Goal: Task Accomplishment & Management: Manage account settings

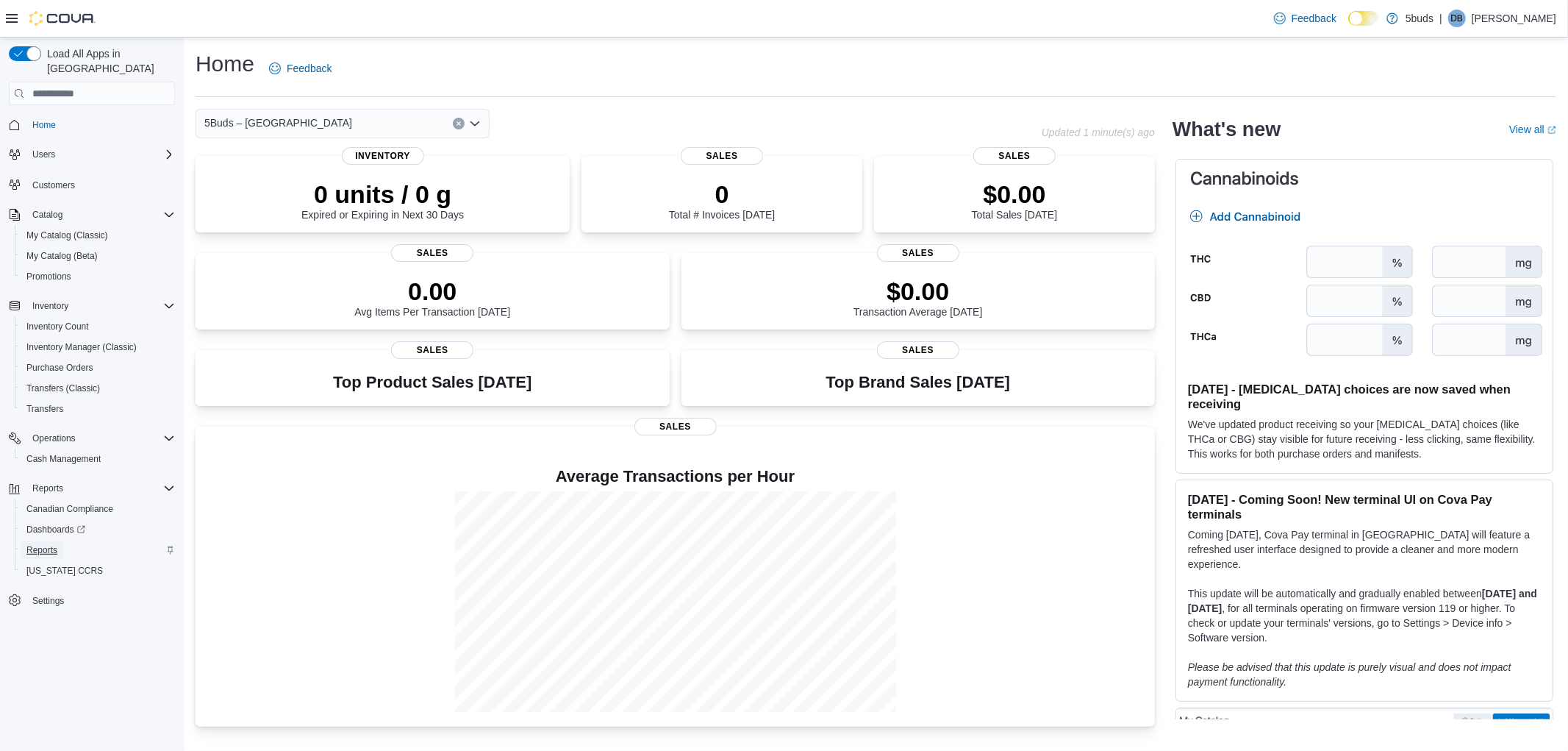
click at [39, 544] on span "Reports" at bounding box center [42, 550] width 30 height 12
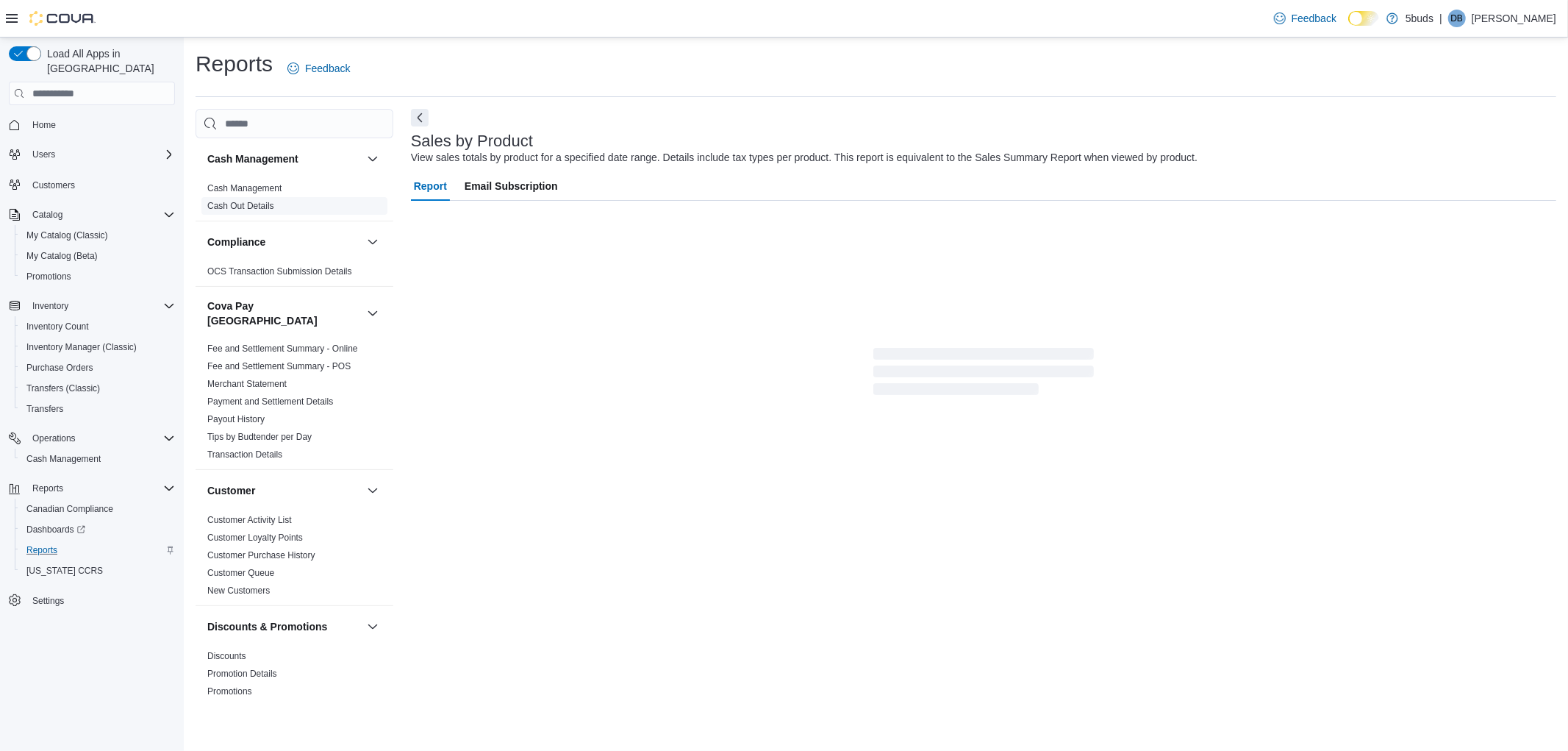
click at [248, 209] on link "Cash Out Details" at bounding box center [241, 205] width 67 height 10
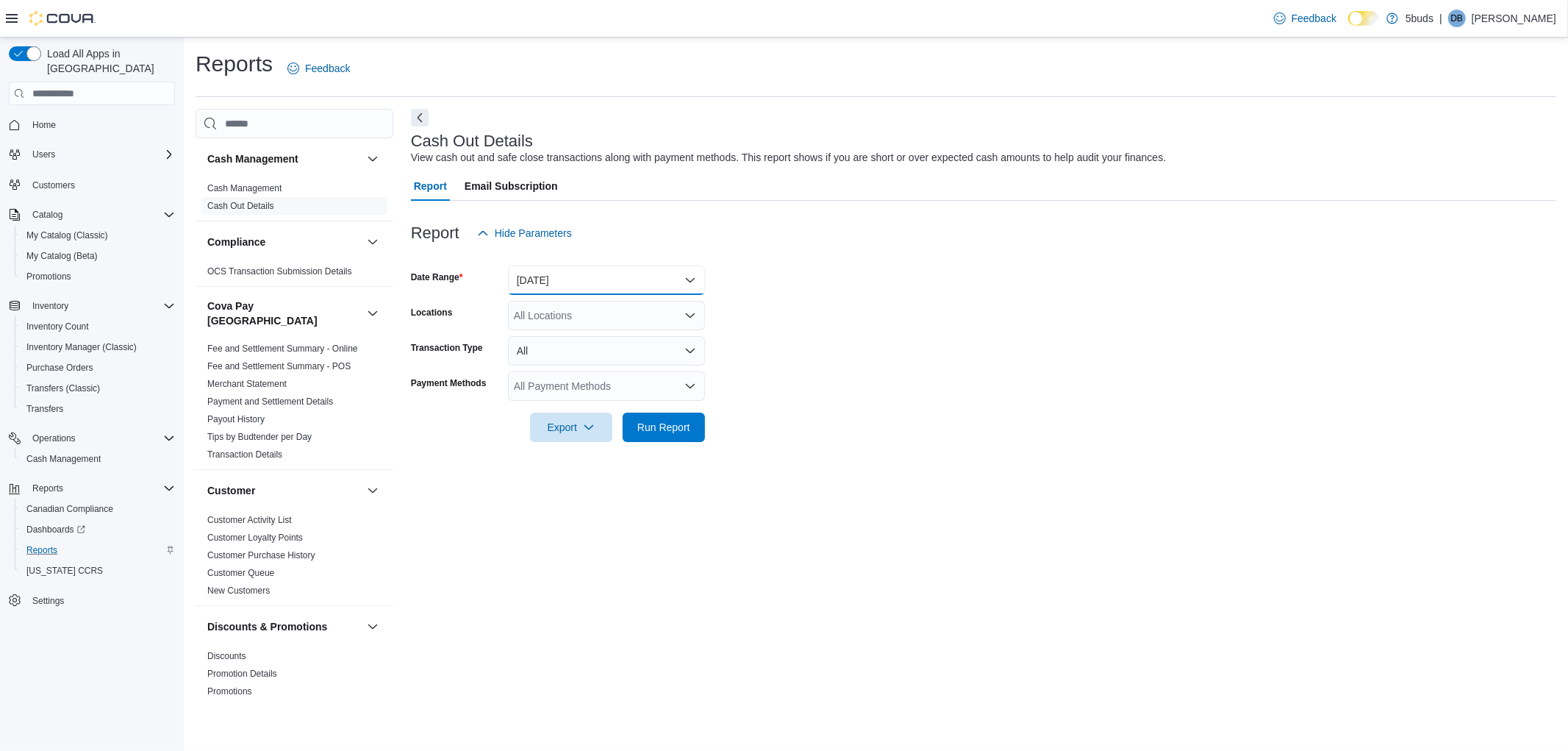
click at [568, 277] on button "[DATE]" at bounding box center [607, 279] width 197 height 30
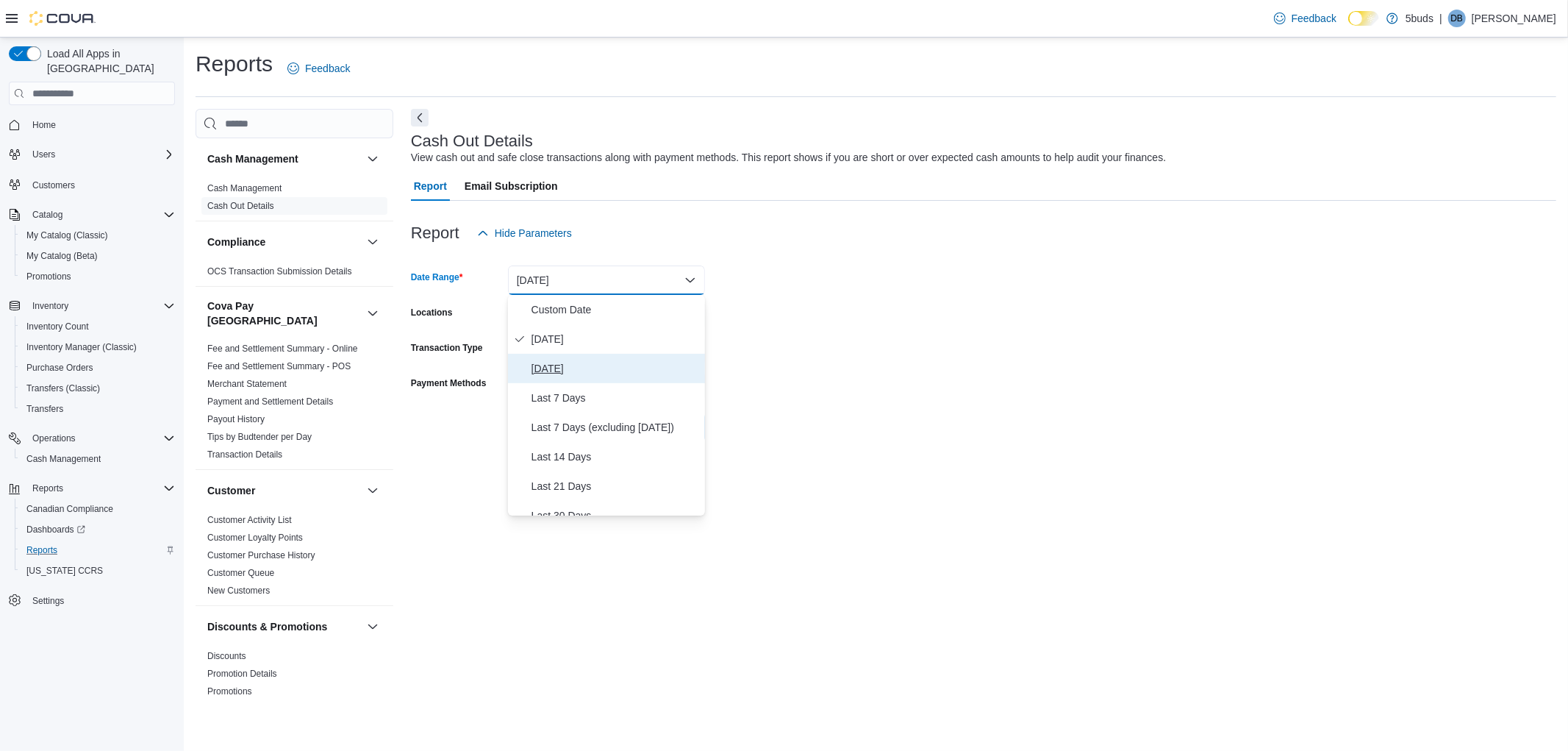
click at [550, 368] on span "[DATE]" at bounding box center [615, 369] width 167 height 18
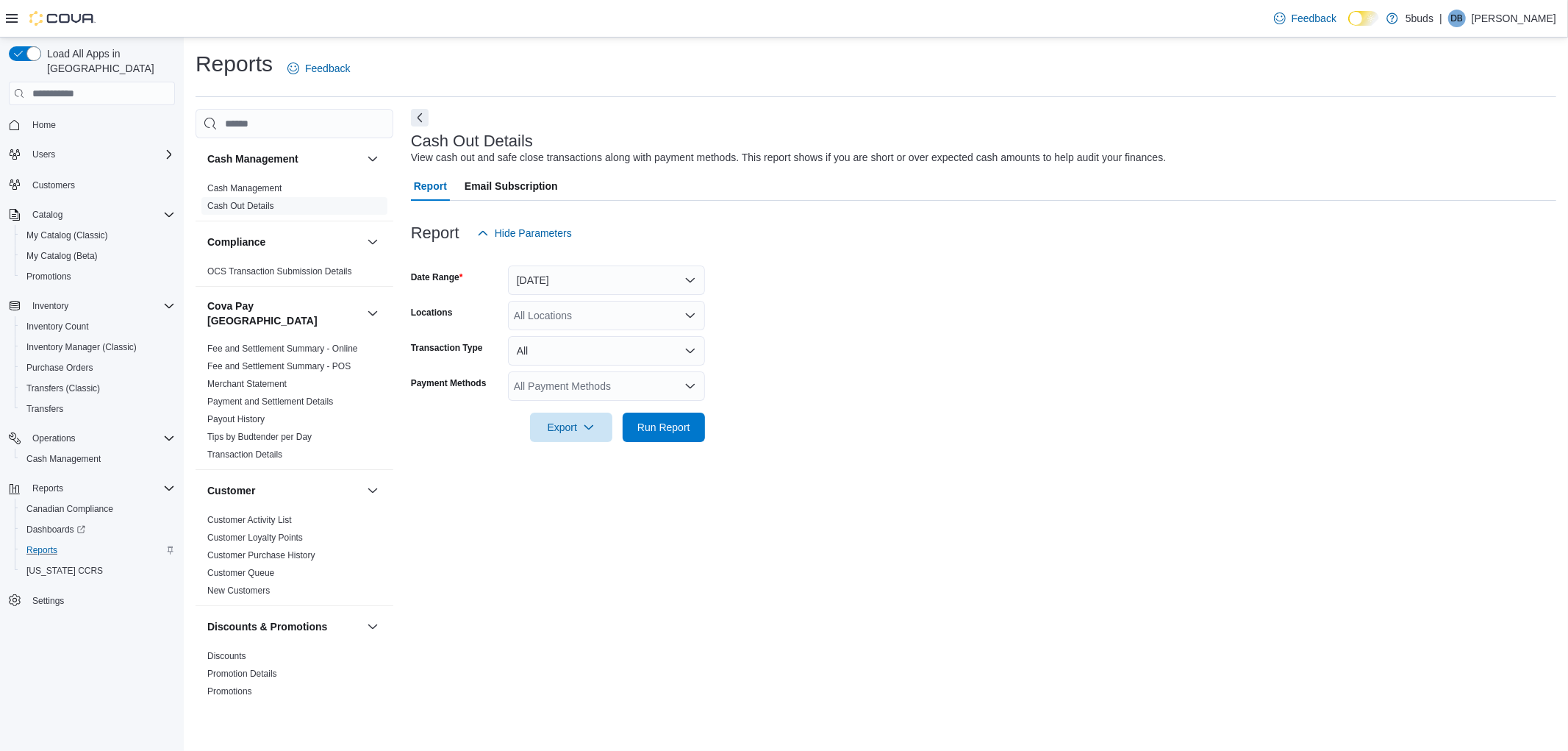
click at [856, 312] on form "Date Range [DATE] Locations All Locations Transaction Type All Payment Methods …" at bounding box center [984, 345] width 1146 height 194
click at [619, 310] on div "All Locations" at bounding box center [607, 315] width 197 height 30
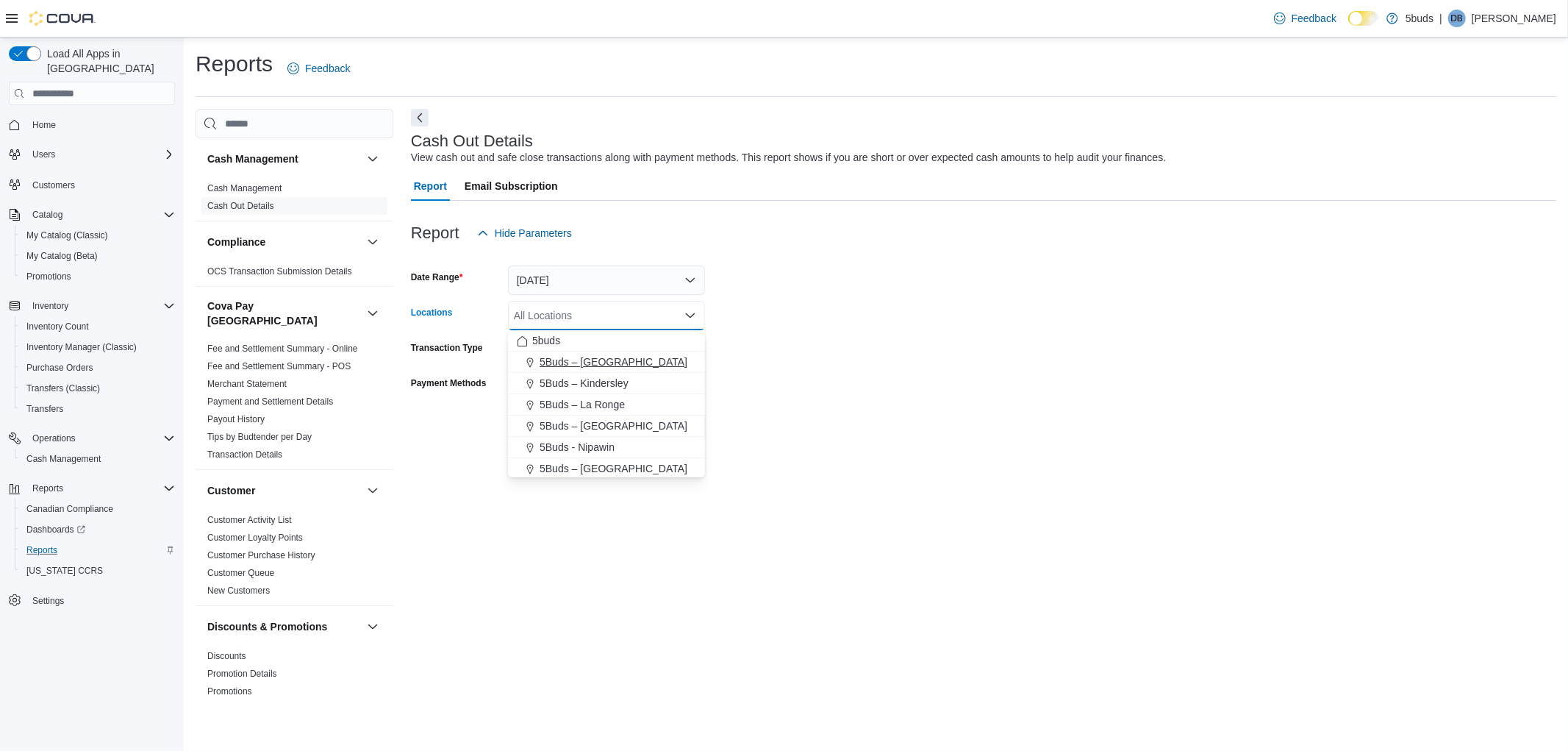
click at [599, 359] on span "5Buds – [GEOGRAPHIC_DATA]" at bounding box center [613, 362] width 148 height 14
click at [891, 340] on form "Date Range [DATE] Locations 5Buds – [GEOGRAPHIC_DATA] Combo box. Selected. 5Bud…" at bounding box center [984, 345] width 1146 height 194
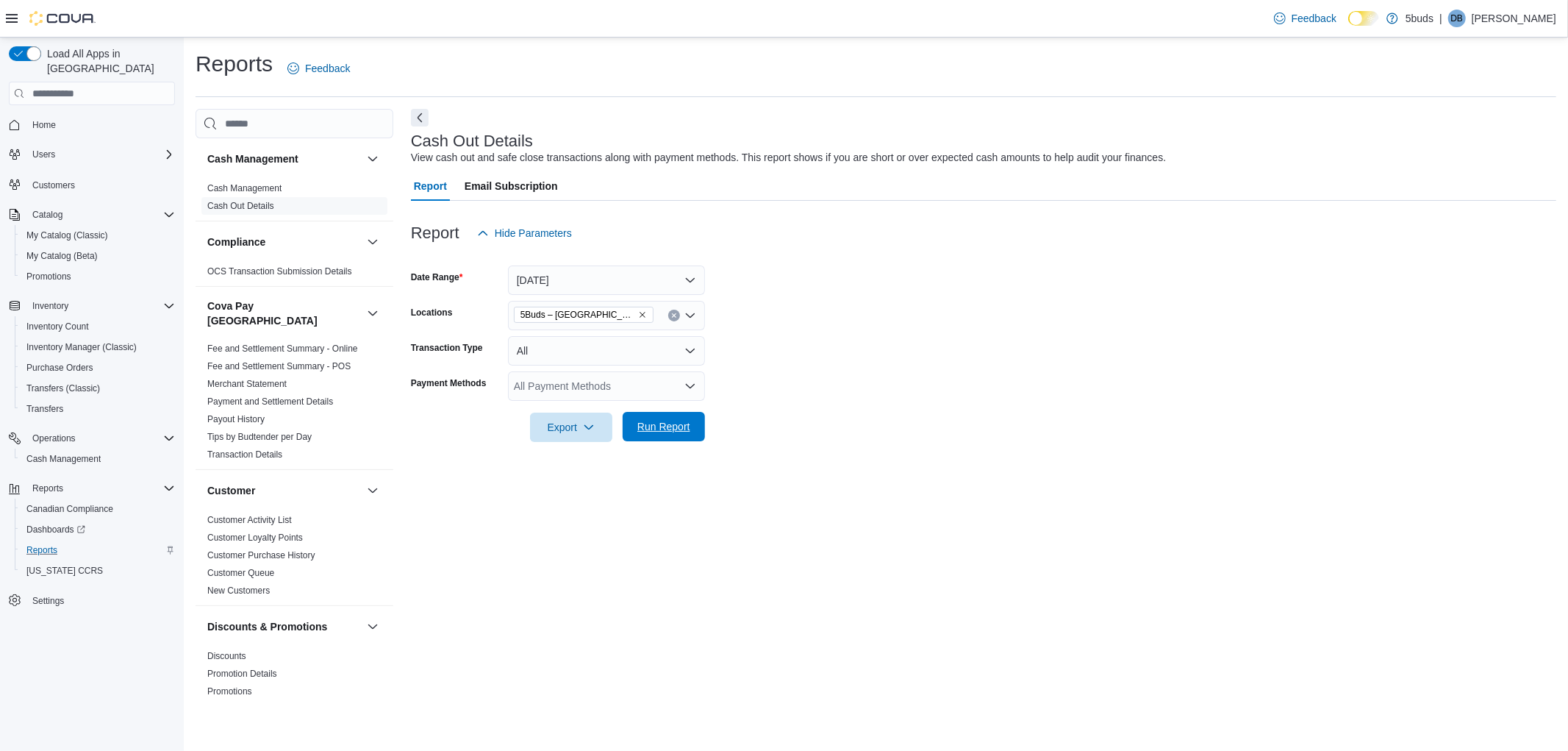
click at [659, 431] on span "Run Report" at bounding box center [663, 426] width 53 height 14
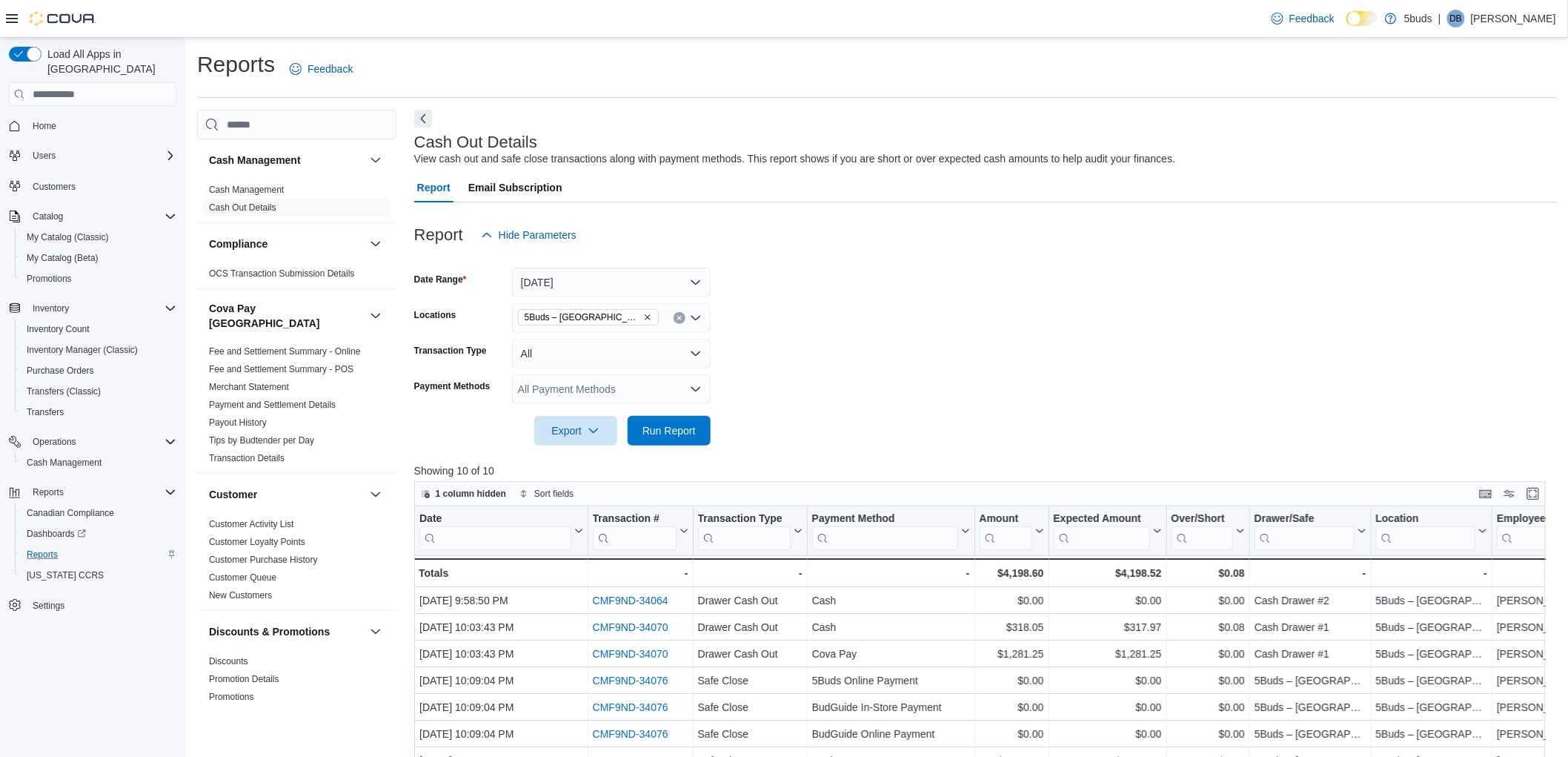
click at [945, 313] on form "Date Range [DATE] Locations 5Buds – Humboldt Transaction Type All Payment Metho…" at bounding box center [985, 347] width 1143 height 196
click at [58, 117] on link "Home" at bounding box center [44, 126] width 35 height 18
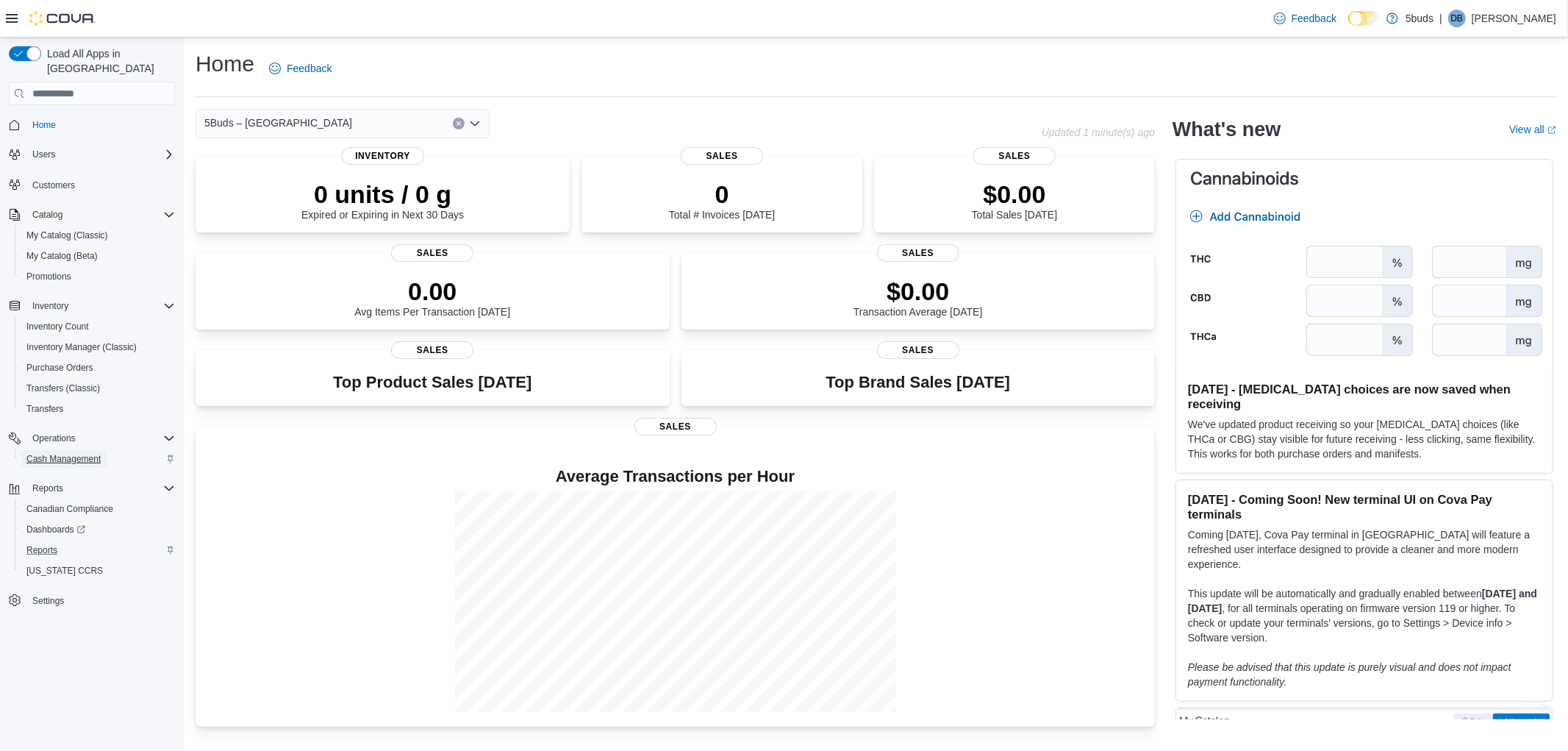
click at [76, 450] on span "Cash Management" at bounding box center [64, 459] width 74 height 18
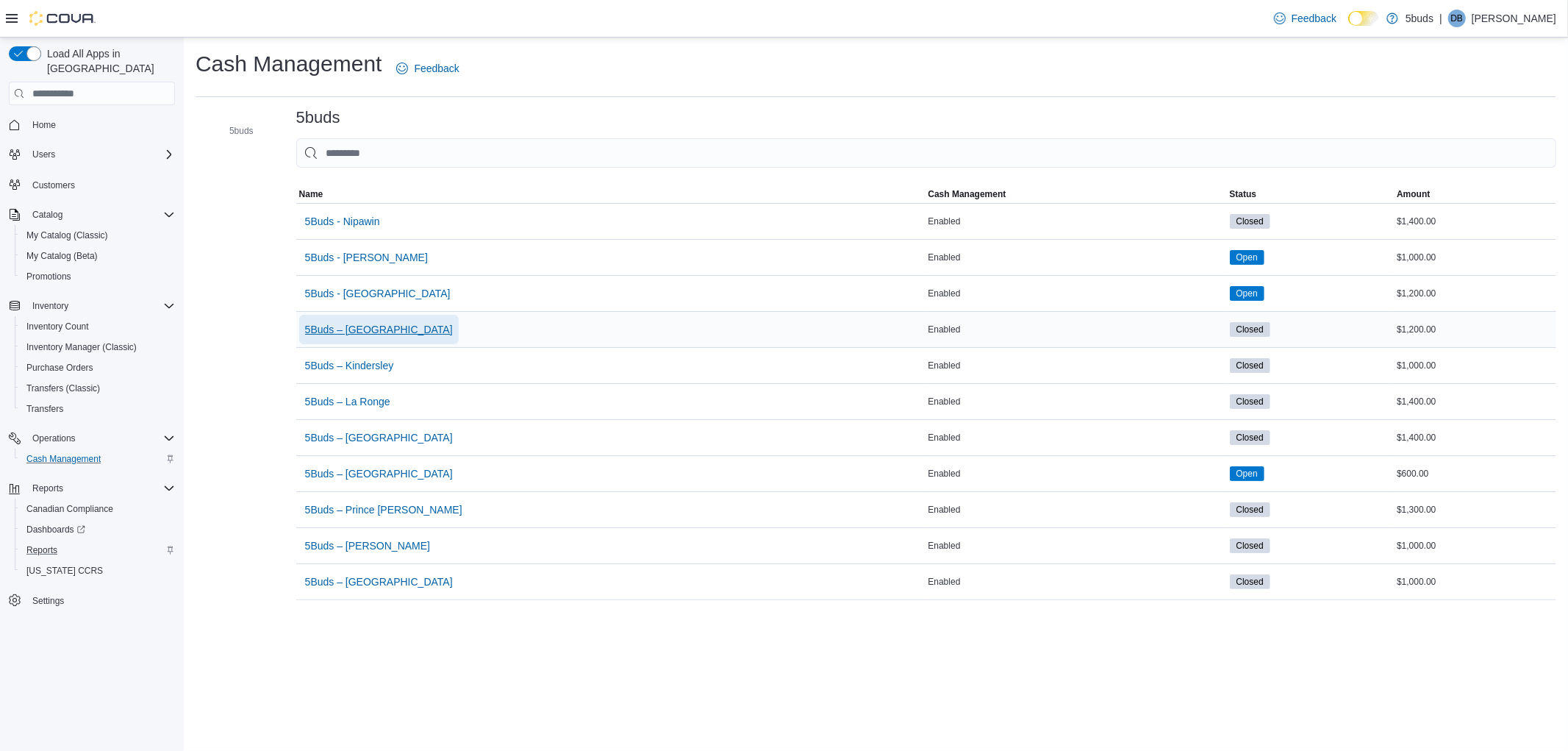
click at [372, 333] on span "5Buds – [GEOGRAPHIC_DATA]" at bounding box center [379, 329] width 148 height 14
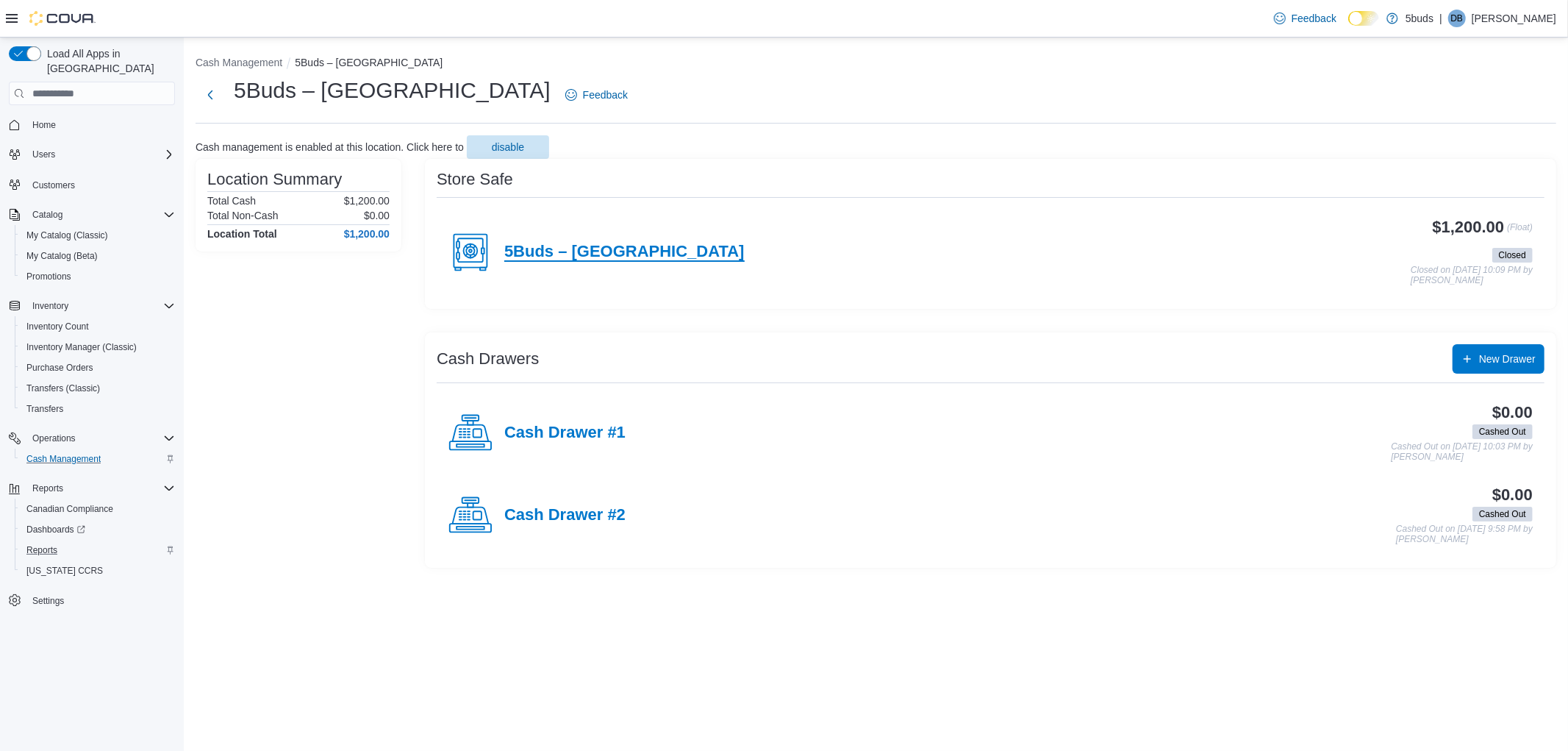
click at [619, 252] on h4 "5Buds – [GEOGRAPHIC_DATA]" at bounding box center [624, 252] width 241 height 19
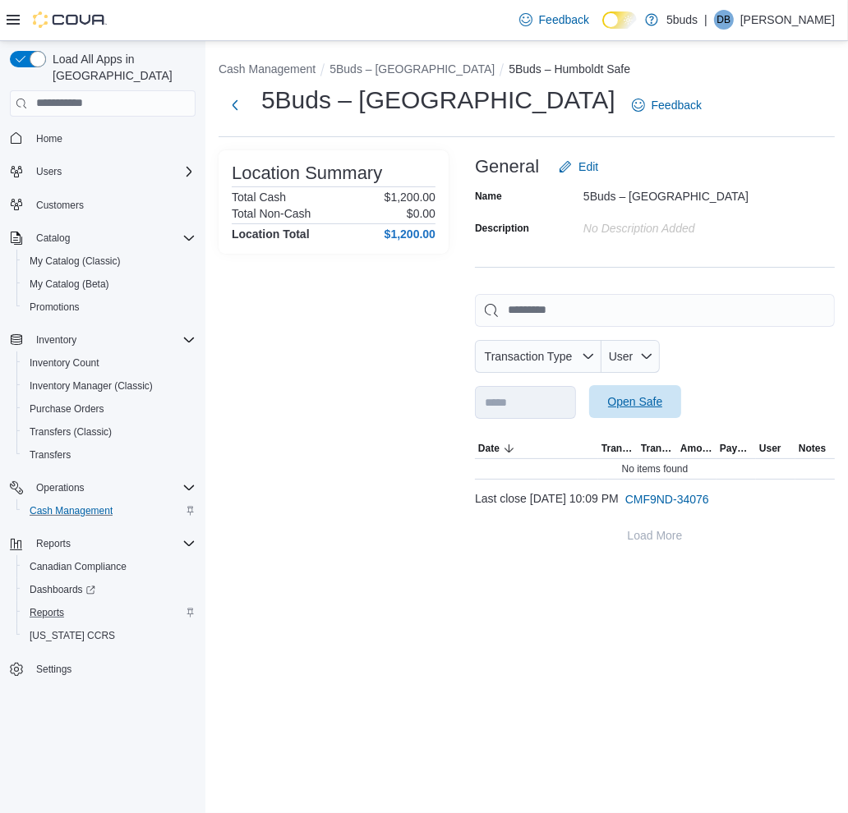
click at [663, 398] on span "Open Safe" at bounding box center [635, 401] width 55 height 16
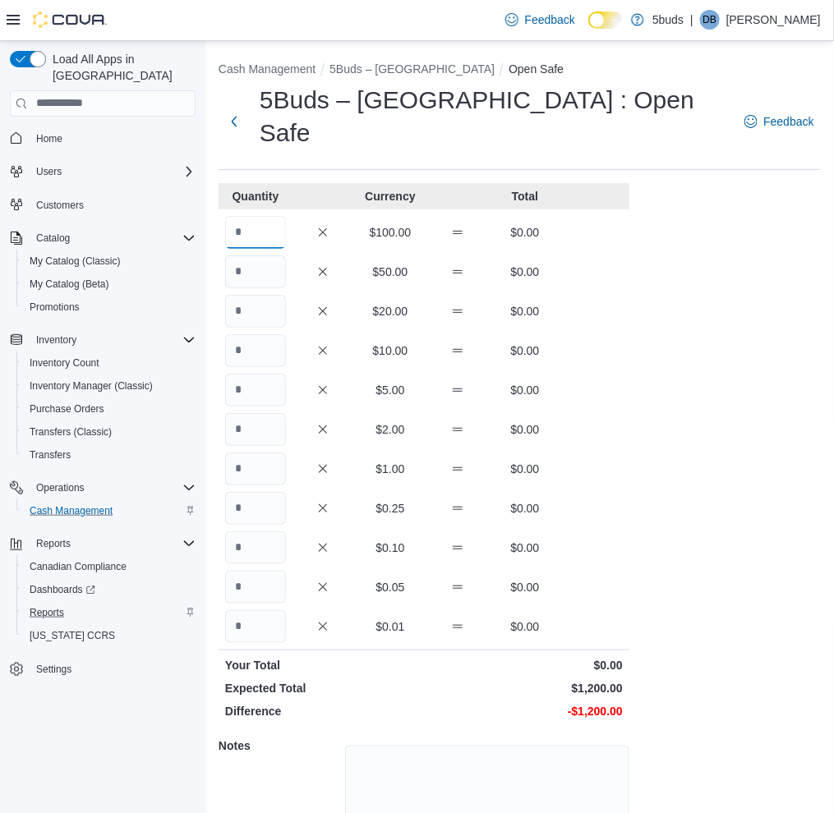
click at [255, 216] on input "Quantity" at bounding box center [255, 232] width 61 height 33
type input "*"
type input "**"
type input "*"
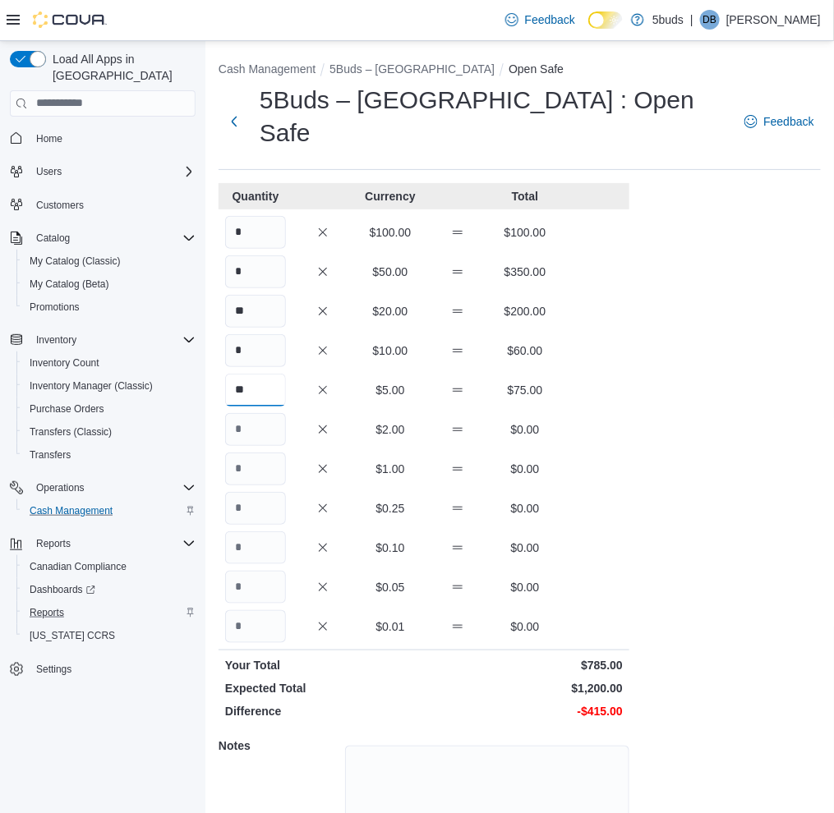
type input "**"
type input "***"
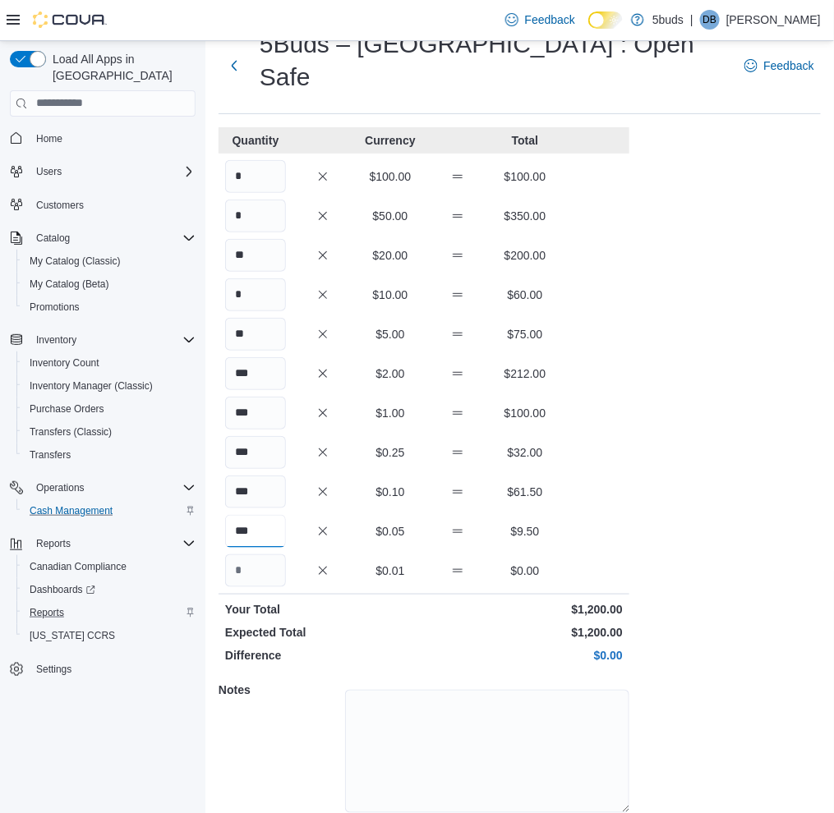
scroll to position [85, 0]
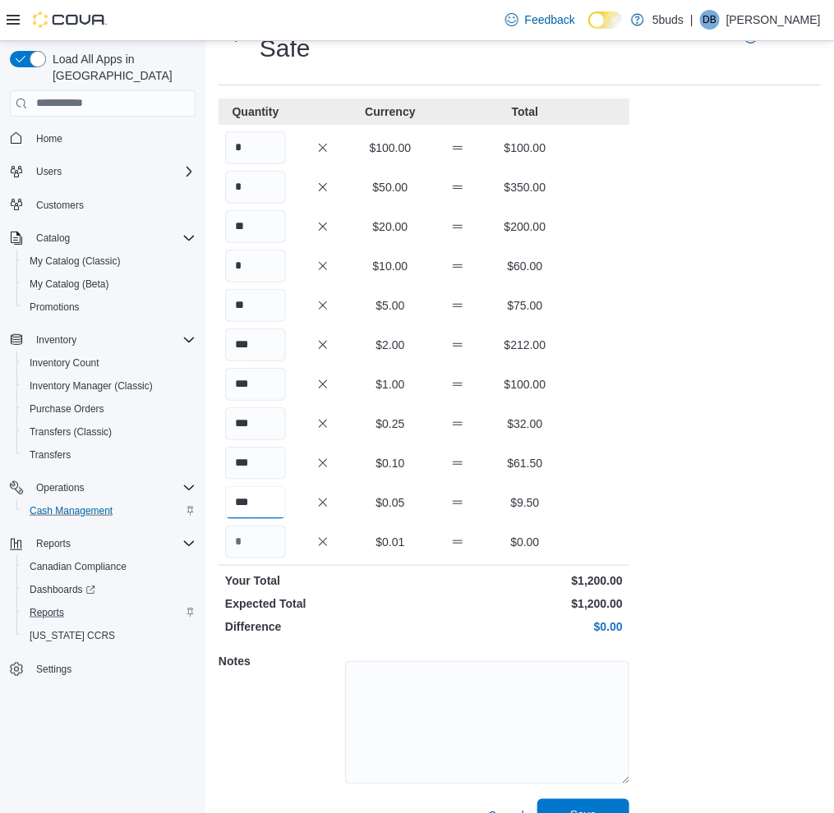
type input "***"
click at [595, 807] on span "Save" at bounding box center [583, 815] width 26 height 16
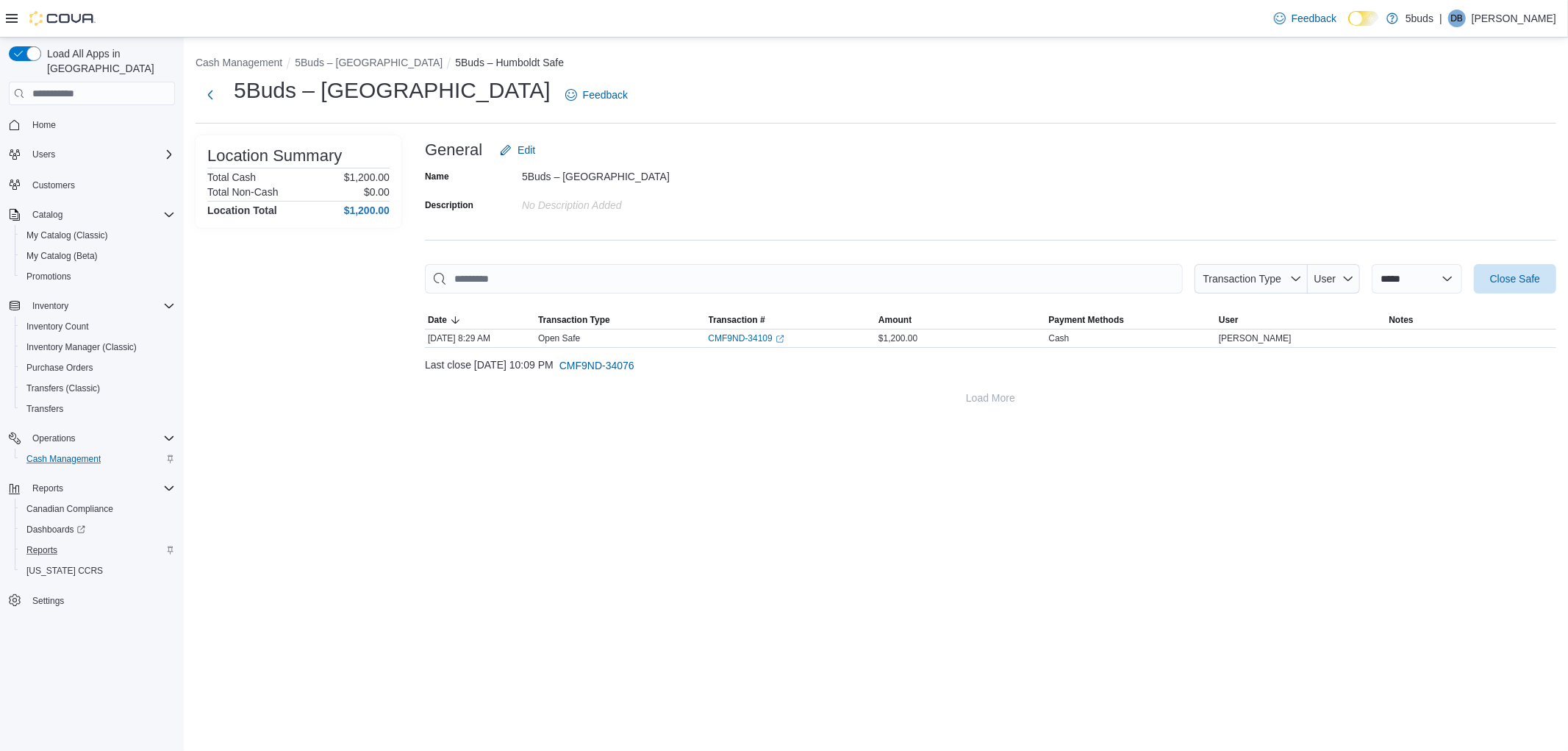
click at [1451, 78] on div "5Buds – Humboldt Feedback" at bounding box center [875, 95] width 1360 height 38
click at [52, 544] on span "Reports" at bounding box center [42, 550] width 30 height 12
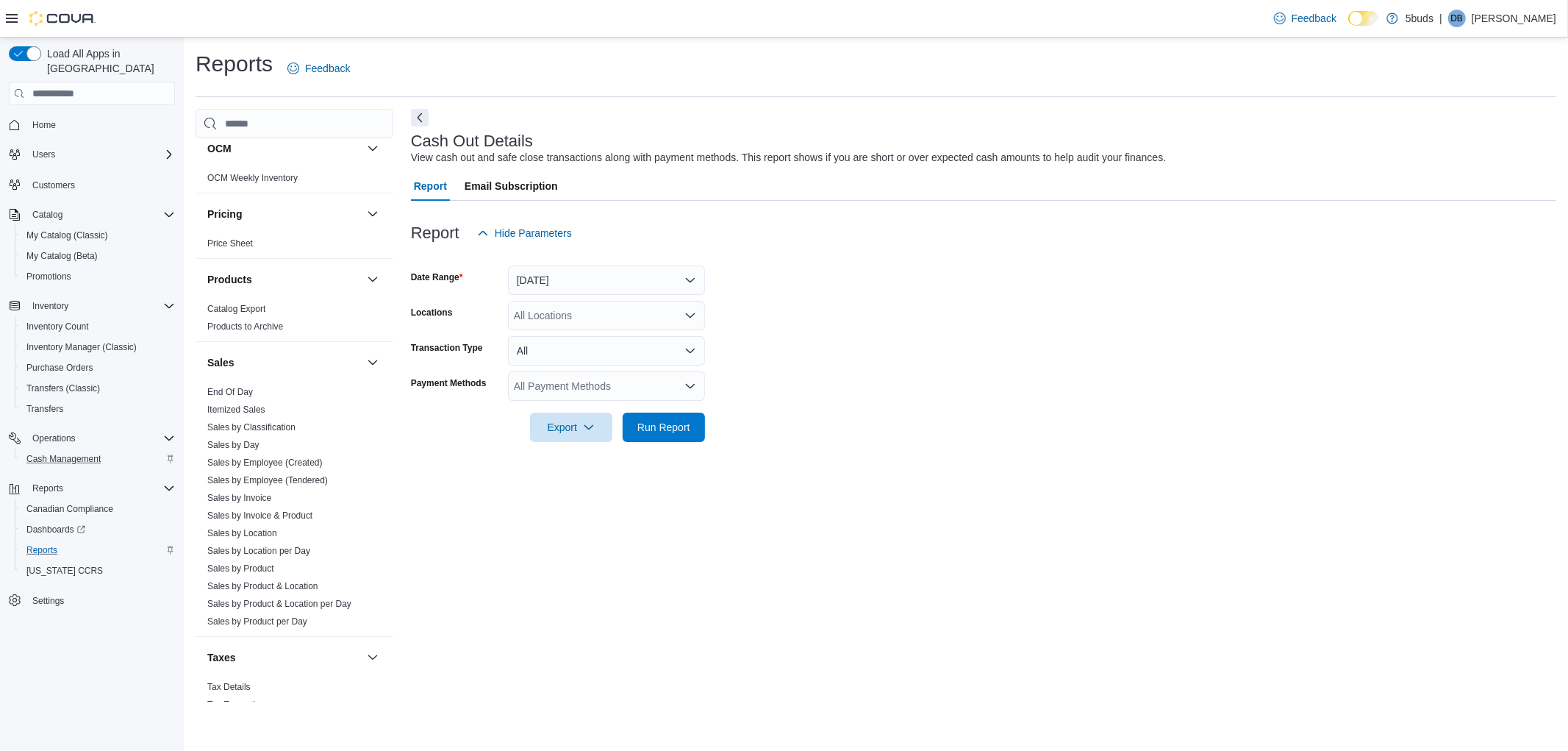
scroll to position [1027, 0]
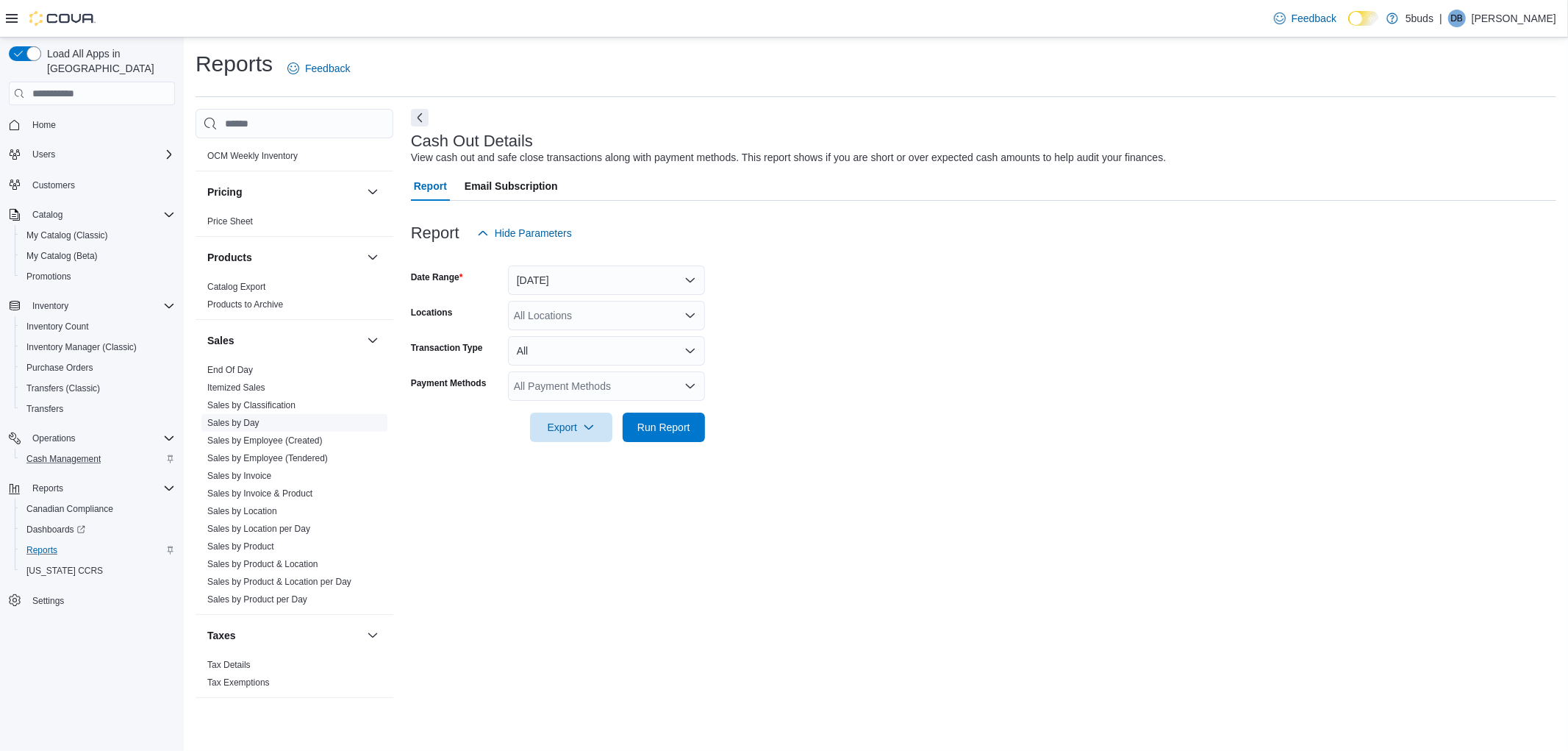
click at [255, 418] on link "Sales by Day" at bounding box center [234, 422] width 52 height 10
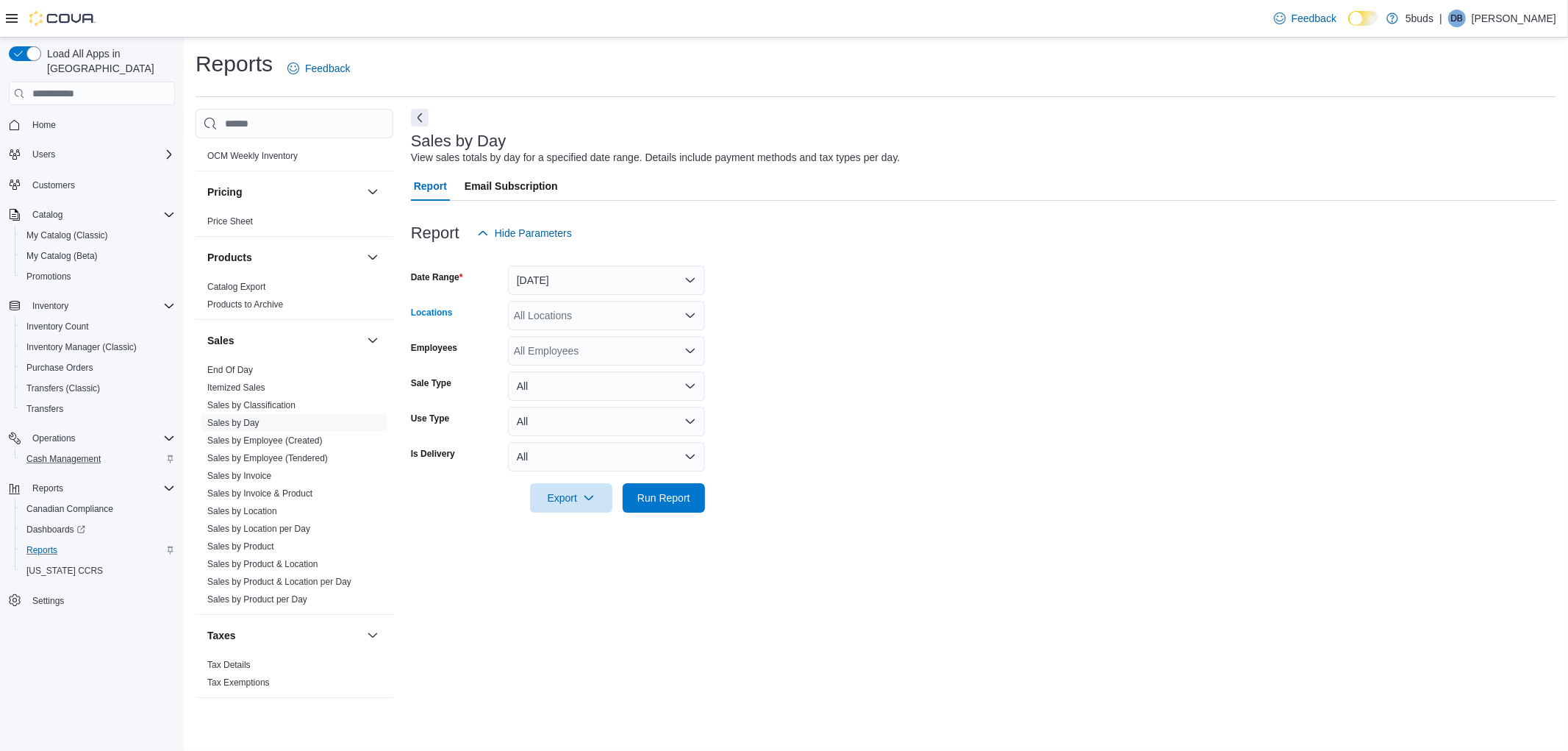
click at [581, 306] on div "All Locations" at bounding box center [607, 315] width 197 height 30
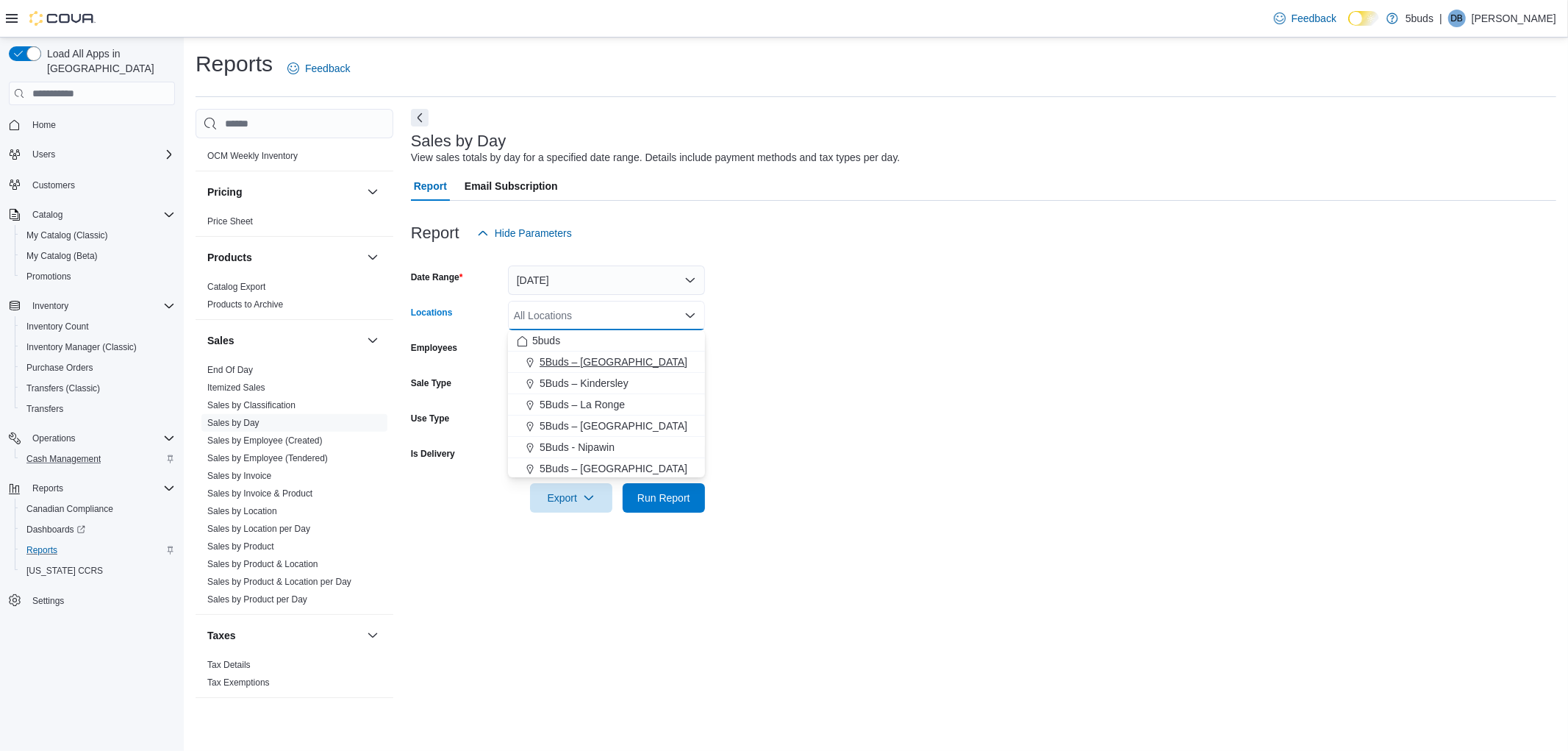
click at [593, 359] on span "5Buds – [GEOGRAPHIC_DATA]" at bounding box center [613, 362] width 148 height 14
drag, startPoint x: 900, startPoint y: 339, endPoint x: 660, endPoint y: 511, distance: 295.3
click at [901, 339] on form "Date Range [DATE] Locations 5Buds – [GEOGRAPHIC_DATA] Combo box. Selected. 5Bud…" at bounding box center [984, 380] width 1146 height 265
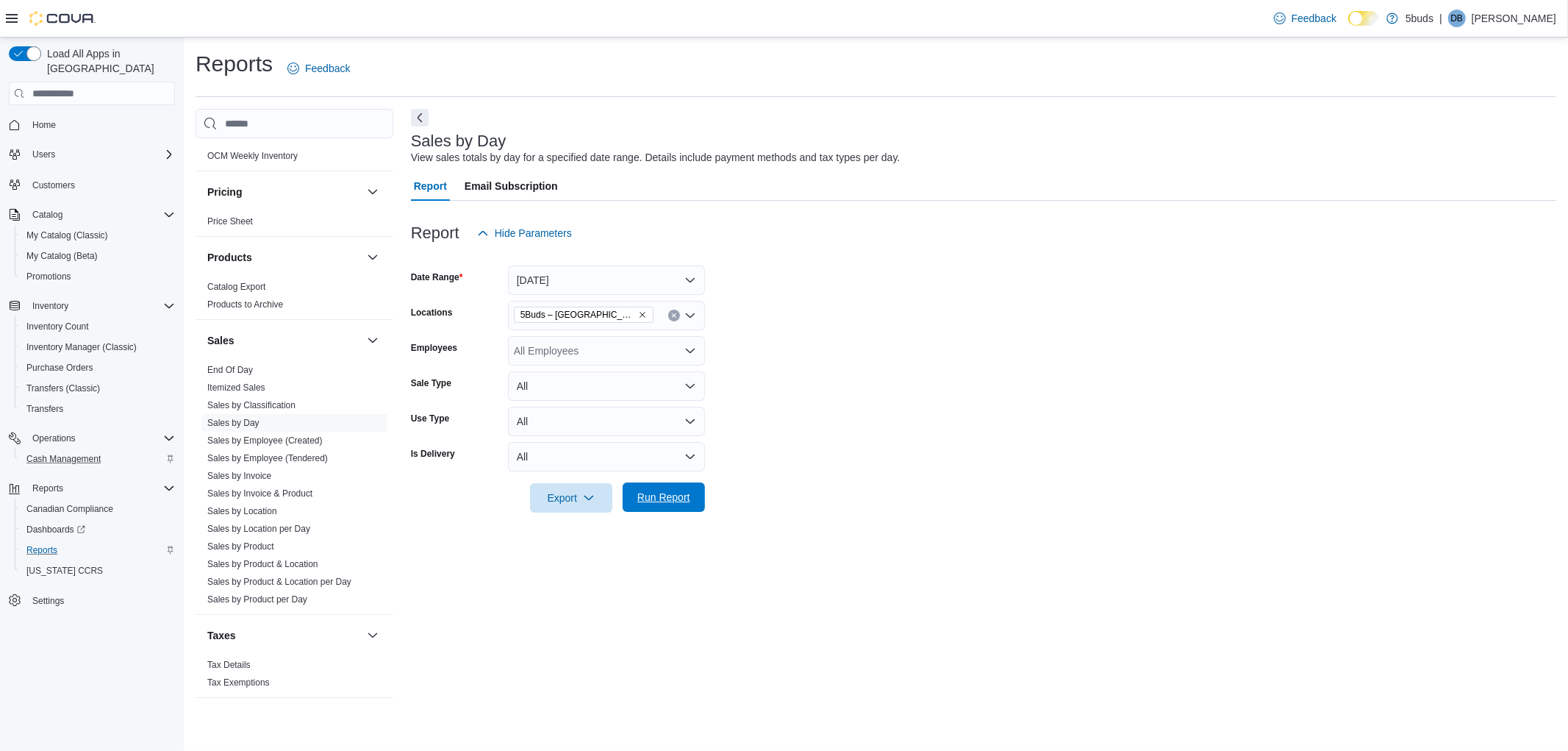
click at [648, 498] on span "Run Report" at bounding box center [663, 497] width 53 height 14
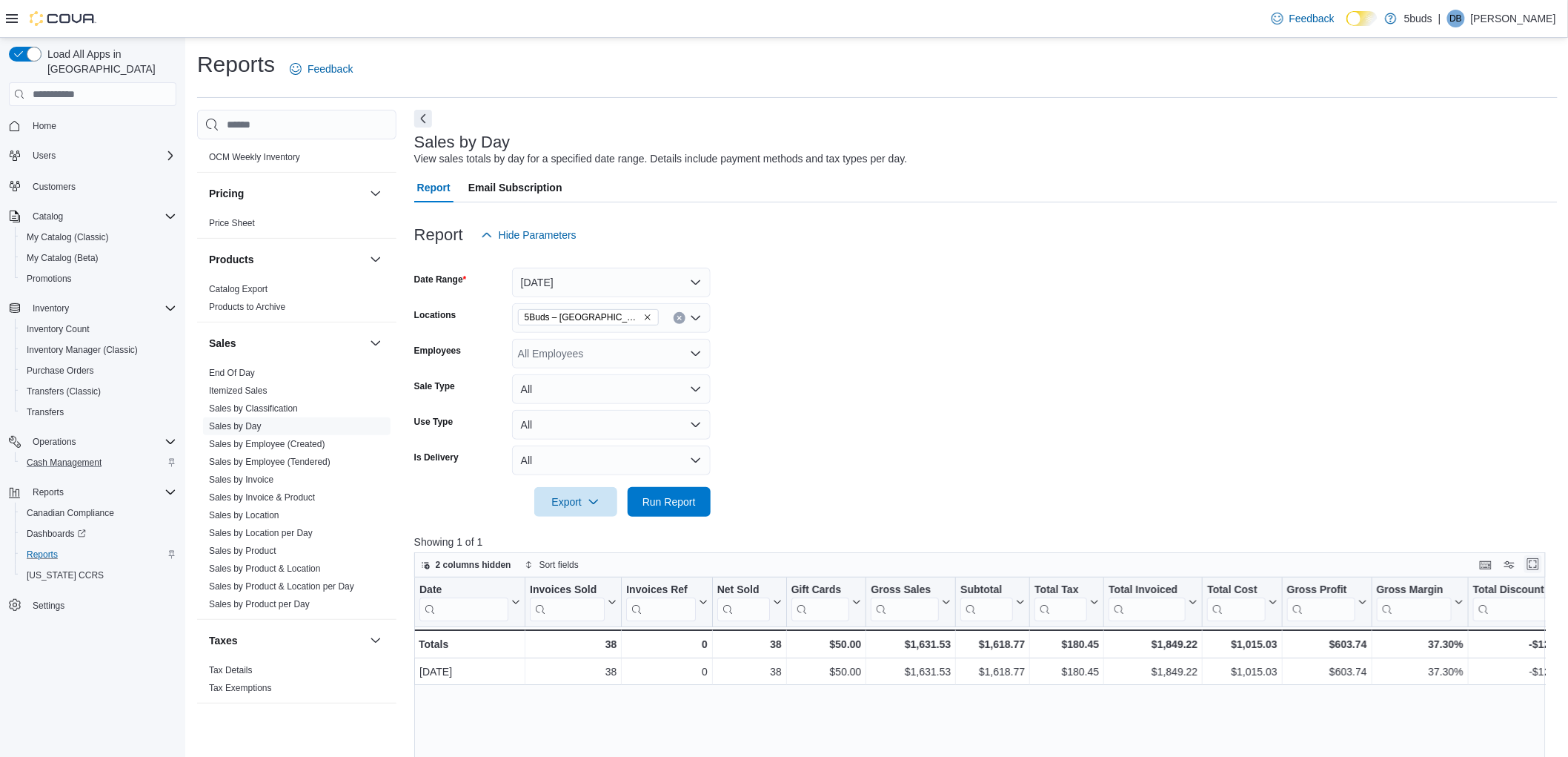
click at [1540, 564] on button "Enter fullscreen" at bounding box center [1533, 564] width 18 height 18
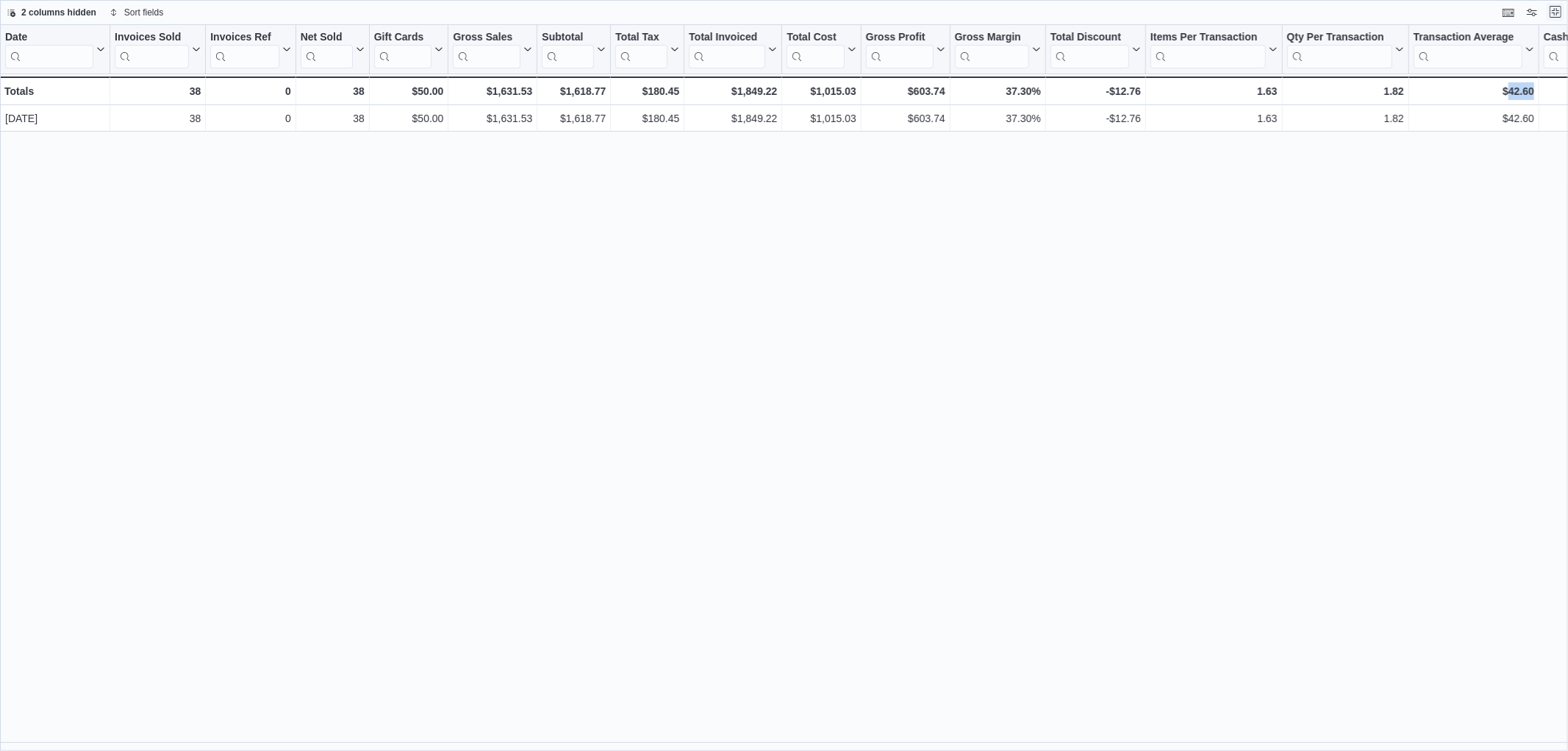
click at [1558, 10] on button "Exit fullscreen" at bounding box center [1555, 12] width 18 height 18
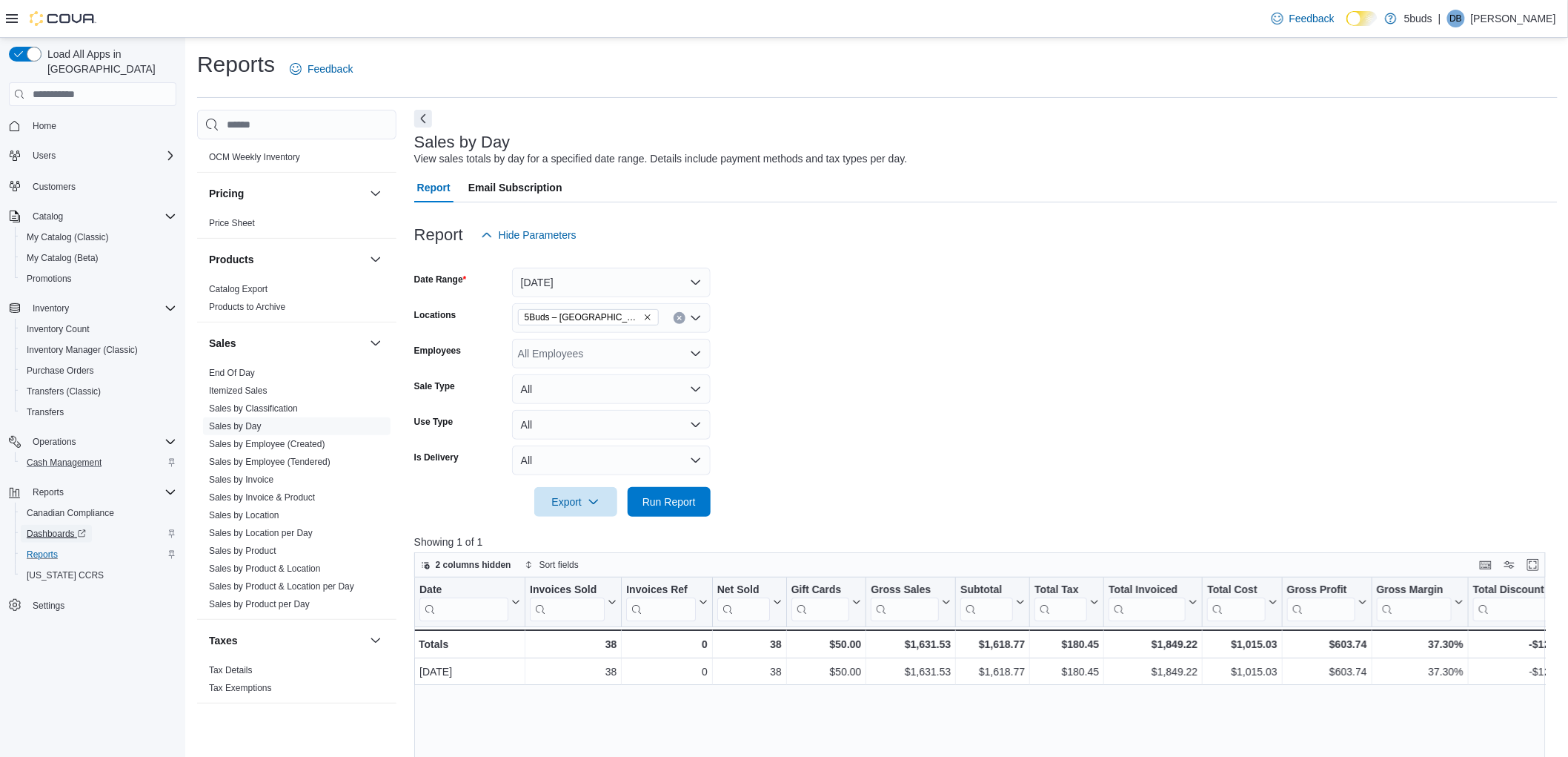
click at [46, 528] on span "Dashboards" at bounding box center [57, 533] width 60 height 12
click at [46, 120] on span "Home" at bounding box center [44, 125] width 23 height 12
